Goal: Navigation & Orientation: Find specific page/section

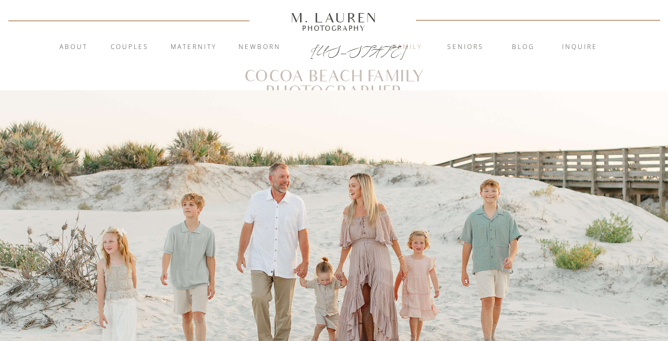
click at [415, 44] on nav "Family" at bounding box center [407, 47] width 56 height 10
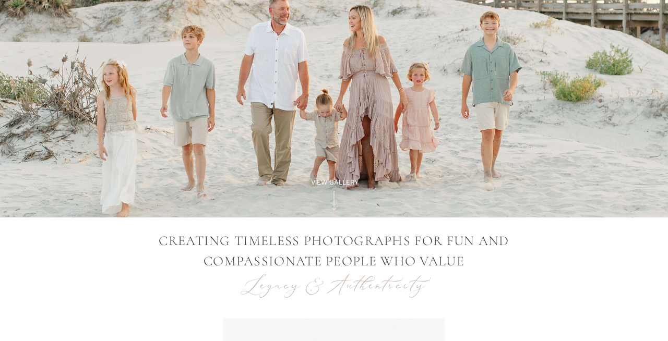
scroll to position [221, 0]
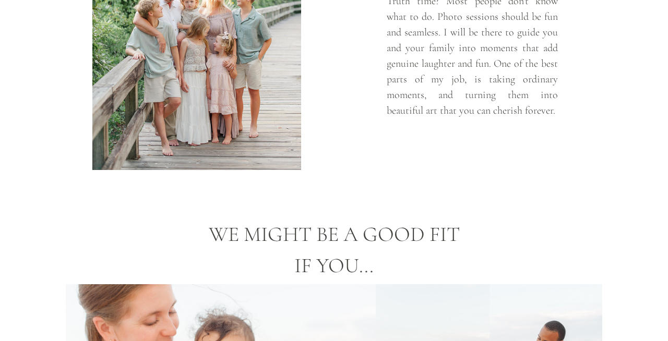
scroll to position [753, 0]
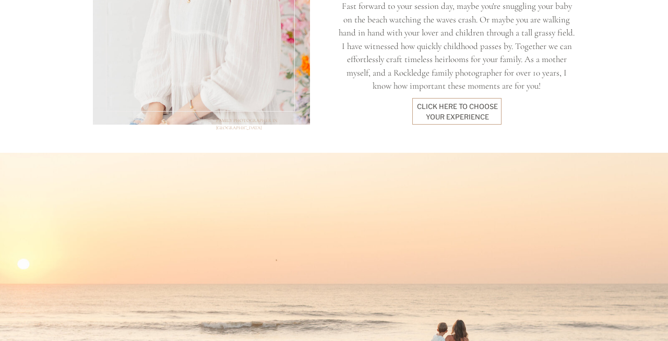
scroll to position [1182, 0]
